Goal: Transaction & Acquisition: Purchase product/service

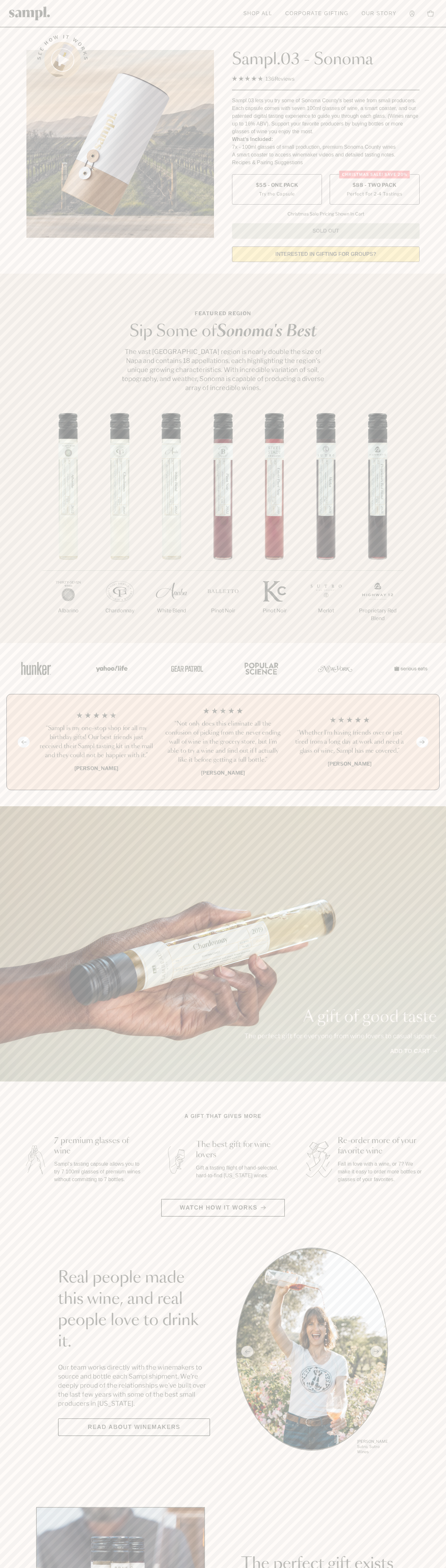
click at [375, 186] on span "$88 - Two Pack" at bounding box center [375, 185] width 44 height 7
click at [97, 742] on h3 "“Sampl is my one-stop shop for all my birthday gifts! Our best friends just rec…" at bounding box center [97, 742] width 116 height 36
click at [65, 30] on div "See how it works" at bounding box center [120, 146] width 187 height 241
click at [438, 1026] on div "A gift of good taste The perfect gift for everyone from wine lovers to casual s…" at bounding box center [223, 944] width 446 height 275
click at [230, 1568] on html "Skip to main content Toggle navigation menu Shop All Corporate Gifting Our Stor…" at bounding box center [223, 1513] width 446 height 3026
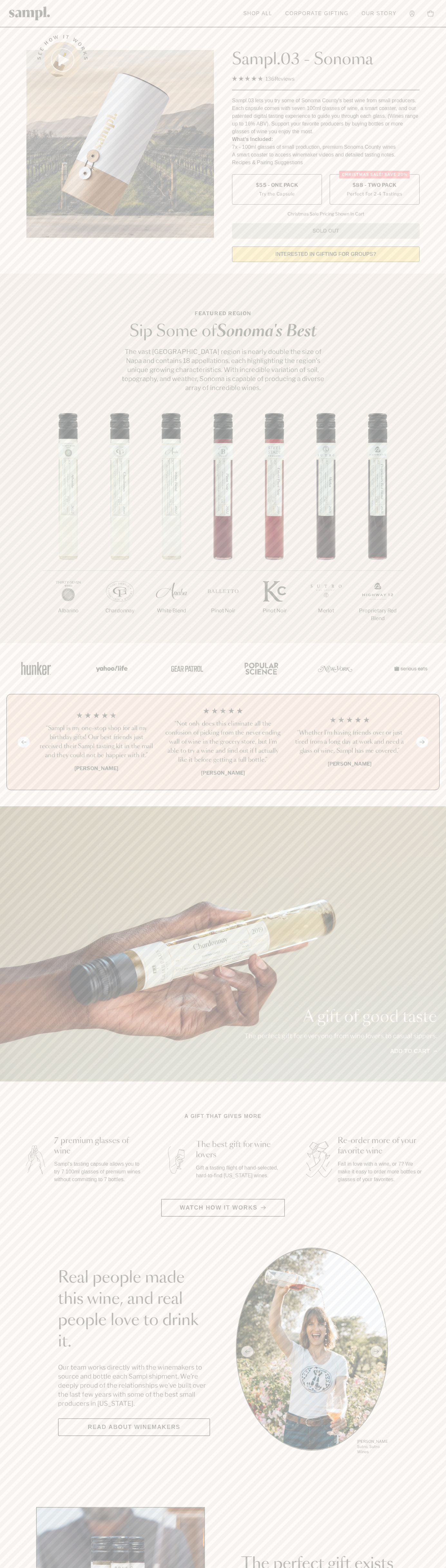
click at [26, 993] on div "A gift of good taste The perfect gift for everyone from wine lovers to casual s…" at bounding box center [223, 944] width 446 height 275
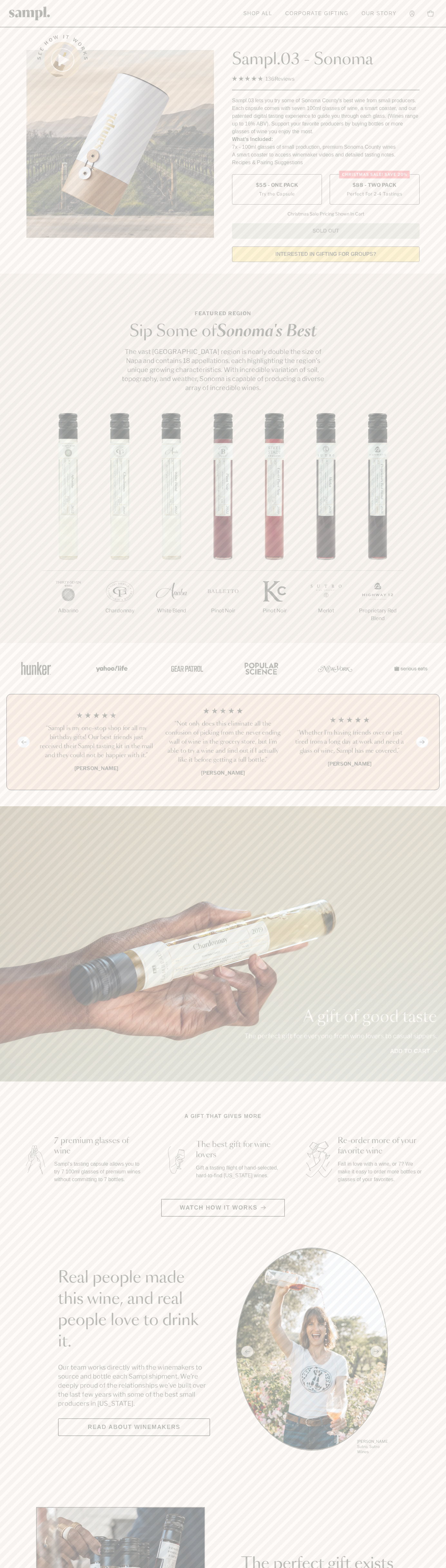
click at [375, 186] on span "$88 - Two Pack" at bounding box center [375, 185] width 44 height 7
click at [97, 742] on h3 "“Sampl is my one-stop shop for all my birthday gifts! Our best friends just rec…" at bounding box center [97, 742] width 116 height 36
